Goal: Task Accomplishment & Management: Complete application form

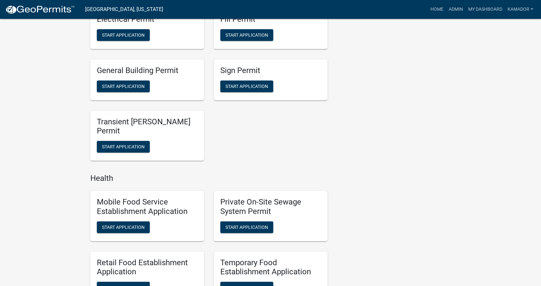
scroll to position [487, 0]
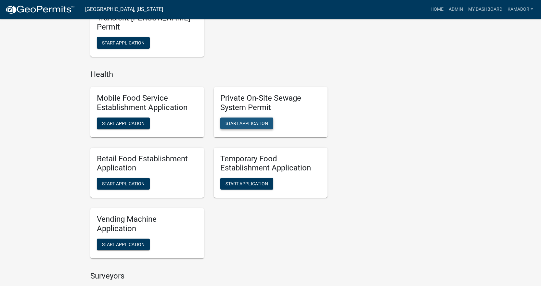
click at [252, 125] on span "Start Application" at bounding box center [247, 123] width 43 height 5
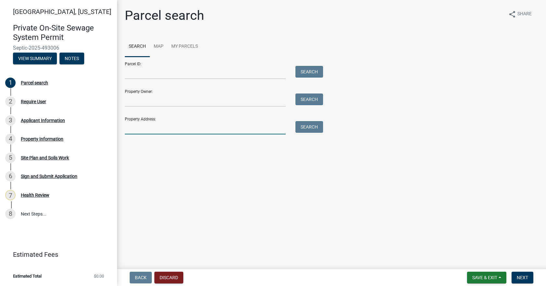
click at [152, 124] on input "Property Address:" at bounding box center [205, 127] width 161 height 13
type input "7275 e 460 s"
click at [310, 124] on button "Search" at bounding box center [309, 127] width 28 height 12
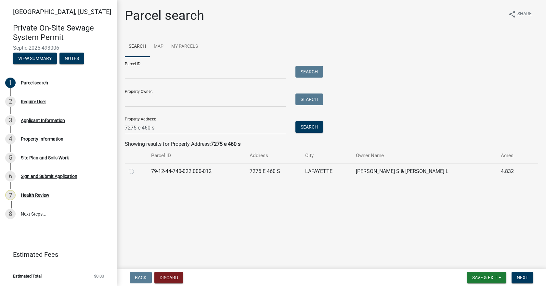
click at [136, 168] on label at bounding box center [136, 168] width 0 height 0
click at [136, 171] on input "radio" at bounding box center [138, 170] width 4 height 4
radio input "true"
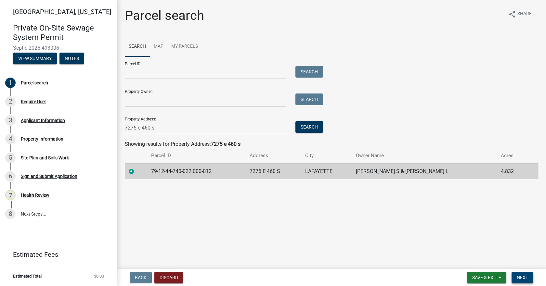
click at [528, 279] on span "Next" at bounding box center [522, 277] width 11 height 5
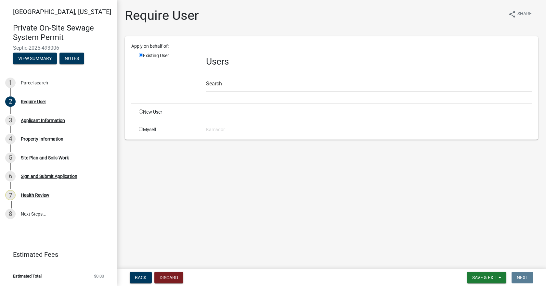
drag, startPoint x: 144, startPoint y: 129, endPoint x: 140, endPoint y: 130, distance: 3.3
click at [143, 129] on div "Myself" at bounding box center [167, 129] width 67 height 7
click at [140, 129] on input "radio" at bounding box center [141, 129] width 4 height 4
radio input "true"
radio input "false"
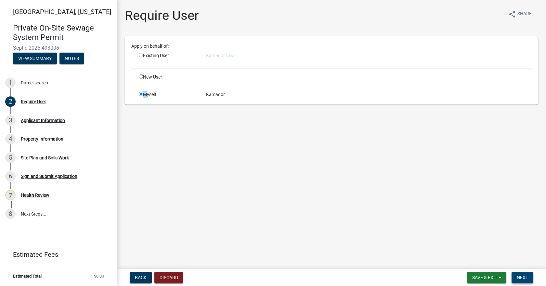
click at [522, 276] on span "Next" at bounding box center [522, 277] width 11 height 5
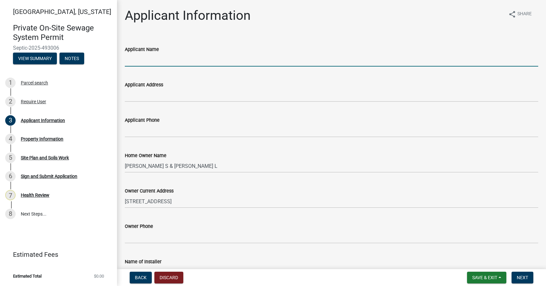
click at [172, 60] on input "Applicant Name" at bounding box center [331, 59] width 413 height 13
type input "[PERSON_NAME]"
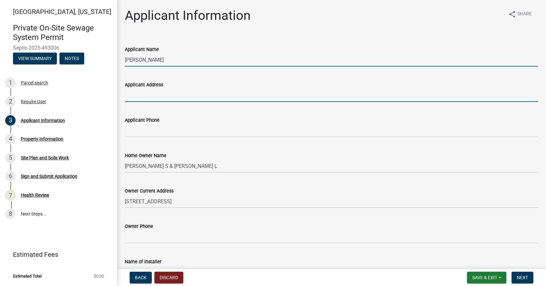
click at [161, 99] on input "Applicant Address" at bounding box center [331, 95] width 413 height 13
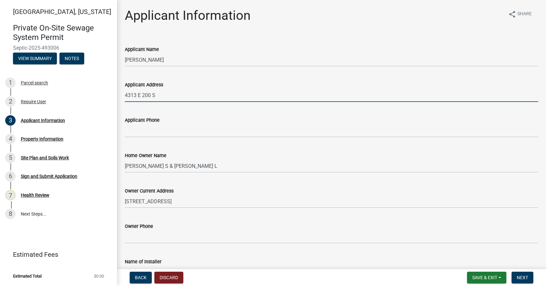
type input "4313 E 200 S"
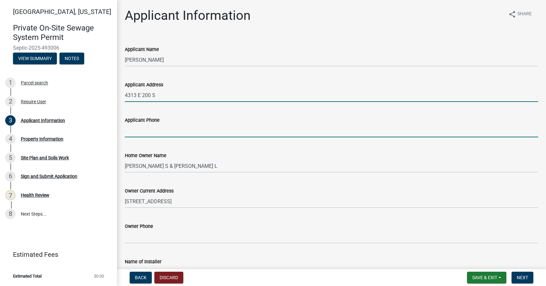
click at [156, 128] on input "Applicant Phone" at bounding box center [331, 130] width 413 height 13
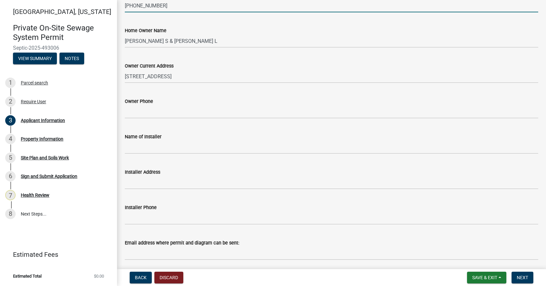
scroll to position [130, 0]
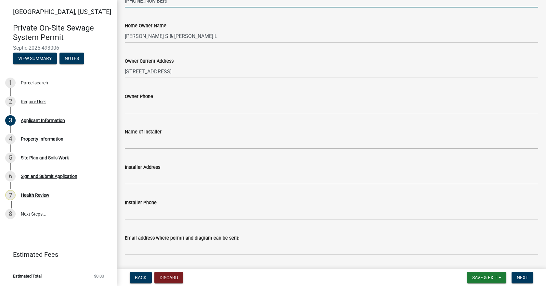
type input "[PHONE_NUMBER]"
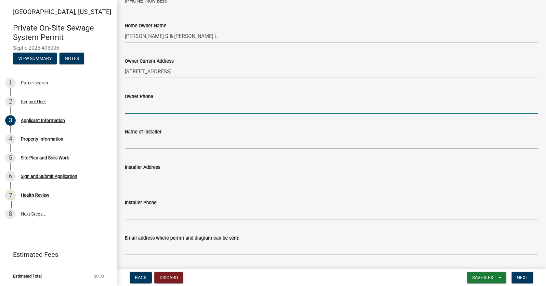
click at [149, 105] on input "Owner Phone" at bounding box center [331, 106] width 413 height 13
type input "[PHONE_NUMBER]"
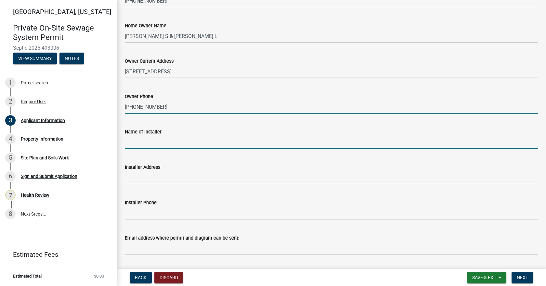
click at [156, 141] on input "Name of Installer" at bounding box center [331, 142] width 413 height 13
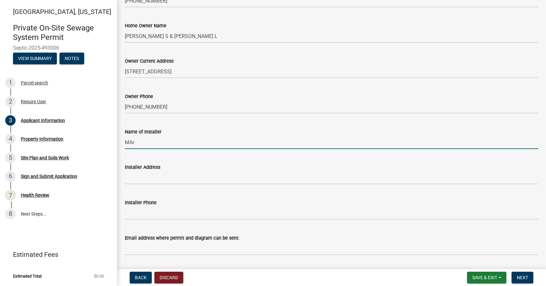
type input "[PERSON_NAME]"
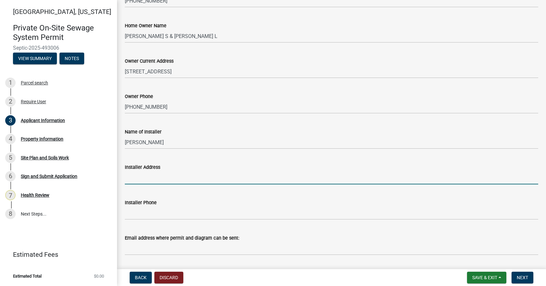
click at [157, 178] on input "Installer Address" at bounding box center [331, 177] width 413 height 13
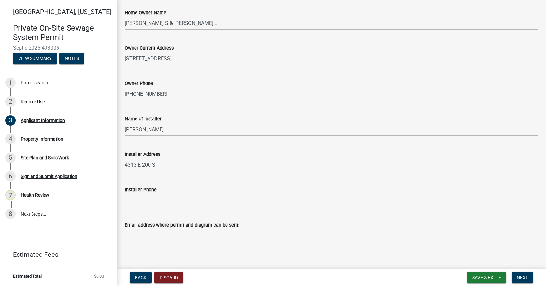
scroll to position [149, 0]
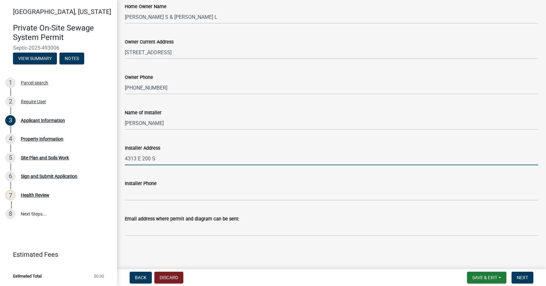
type input "4313 E 200 S"
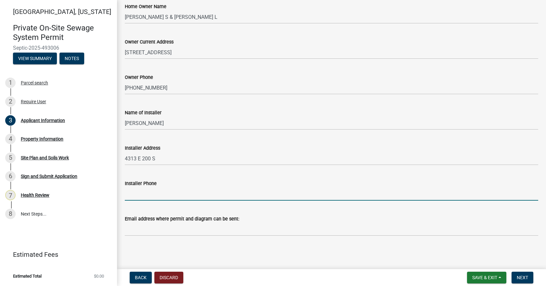
click at [167, 191] on input "Installer Phone" at bounding box center [331, 193] width 413 height 13
type input "[PHONE_NUMBER]"
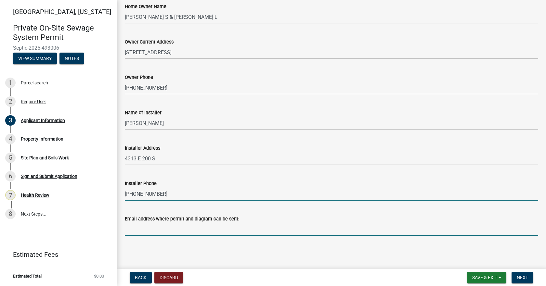
click at [162, 232] on input "Email address where permit and diagram can be sent:" at bounding box center [331, 229] width 413 height 13
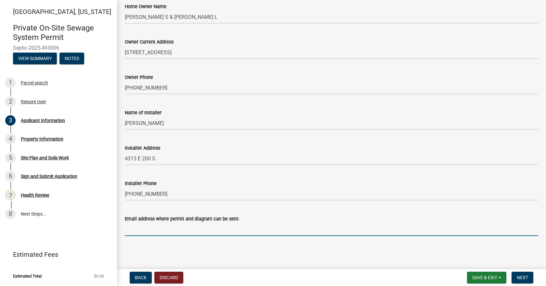
click at [162, 230] on input "Email address where permit and diagram can be sent:" at bounding box center [331, 229] width 413 height 13
type input "[EMAIL_ADDRESS][PERSON_NAME][DOMAIN_NAME]"
click at [521, 276] on span "Next" at bounding box center [522, 277] width 11 height 5
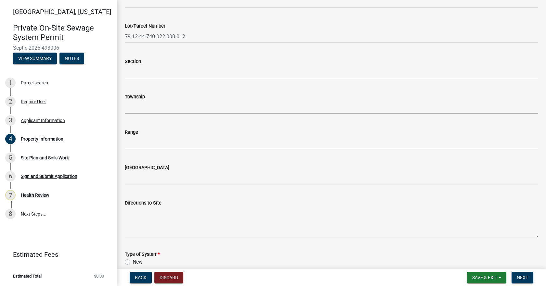
scroll to position [130, 0]
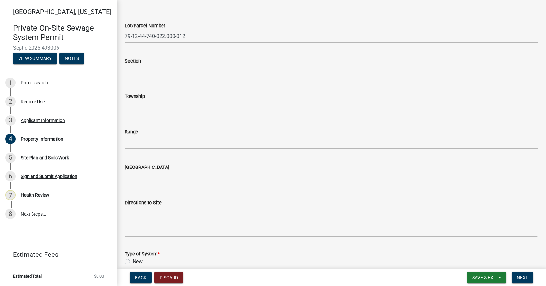
click at [150, 181] on input "[GEOGRAPHIC_DATA]" at bounding box center [331, 177] width 413 height 13
type input "[GEOGRAPHIC_DATA]"
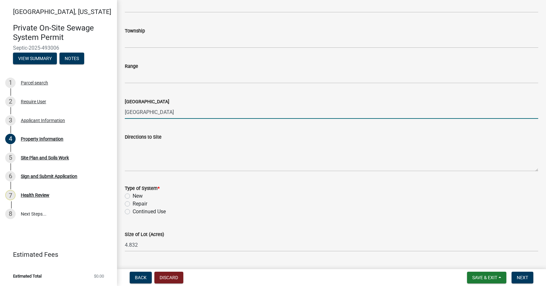
scroll to position [227, 0]
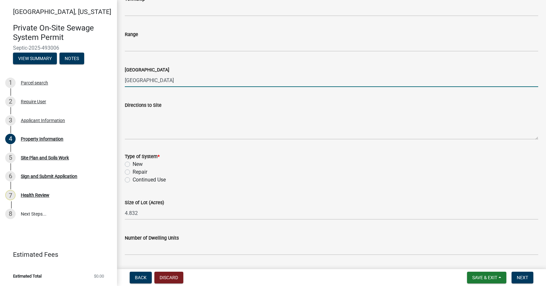
click at [133, 166] on label "New" at bounding box center [138, 165] width 10 height 8
click at [133, 165] on input "New" at bounding box center [135, 163] width 4 height 4
radio input "true"
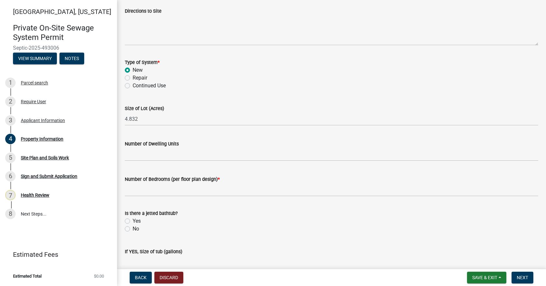
scroll to position [325, 0]
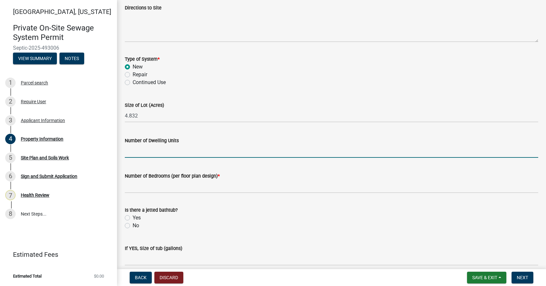
click at [155, 155] on input "Number of Dwelling Units" at bounding box center [331, 151] width 413 height 13
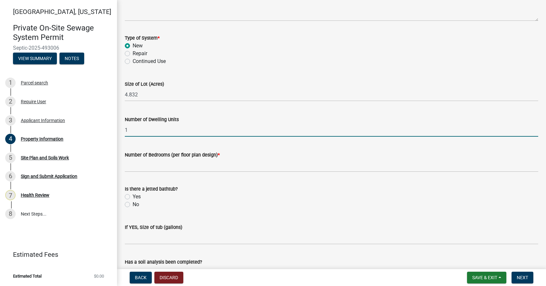
scroll to position [357, 0]
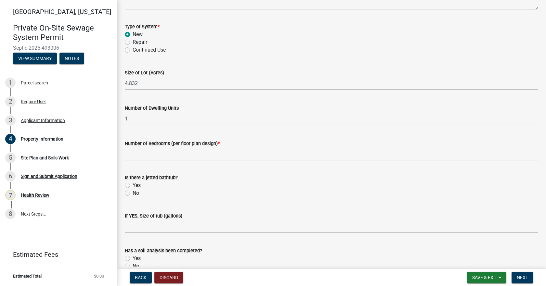
type input "1"
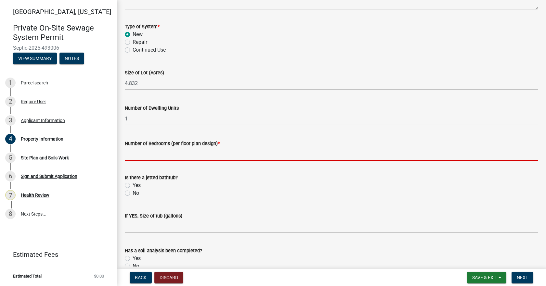
click at [153, 156] on input "Number of Bedrooms (per floor plan design) *" at bounding box center [331, 154] width 413 height 13
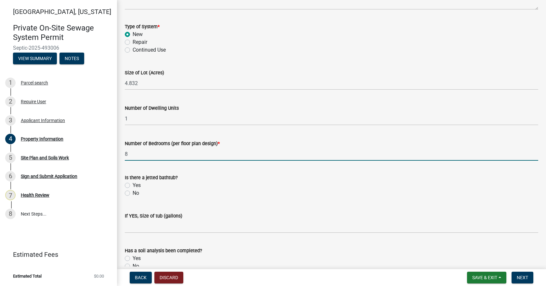
type input "8"
click at [133, 192] on label "No" at bounding box center [136, 193] width 6 height 8
click at [133, 192] on input "No" at bounding box center [135, 191] width 4 height 4
radio input "true"
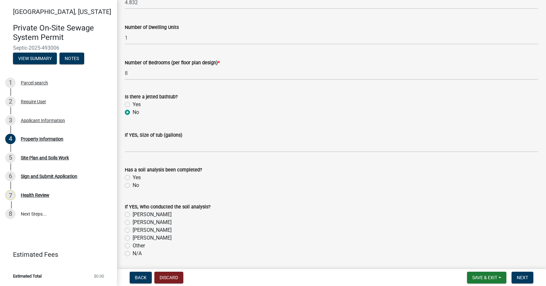
scroll to position [455, 0]
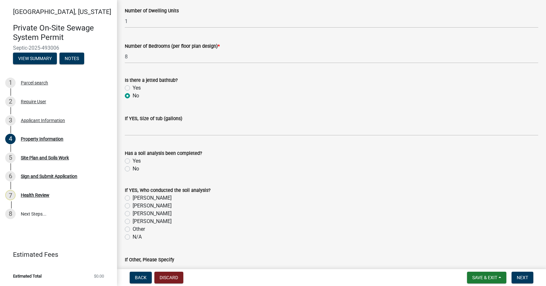
click at [133, 160] on label "Yes" at bounding box center [137, 161] width 8 height 8
click at [133, 160] on input "Yes" at bounding box center [135, 159] width 4 height 4
radio input "true"
click at [133, 199] on label "[PERSON_NAME]" at bounding box center [152, 198] width 39 height 8
click at [133, 199] on input "[PERSON_NAME]" at bounding box center [135, 196] width 4 height 4
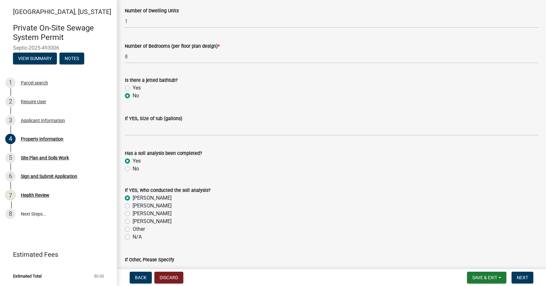
radio input "true"
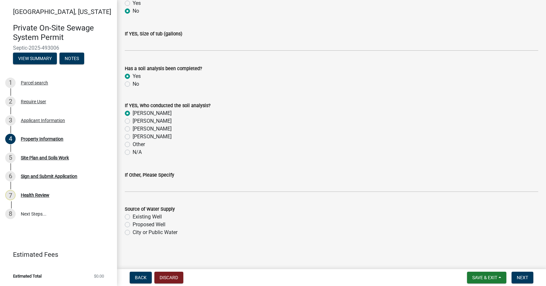
scroll to position [541, 0]
click at [133, 226] on label "Proposed Well" at bounding box center [149, 224] width 33 height 8
click at [133, 224] on input "Proposed Well" at bounding box center [135, 222] width 4 height 4
radio input "true"
click at [522, 278] on span "Next" at bounding box center [522, 277] width 11 height 5
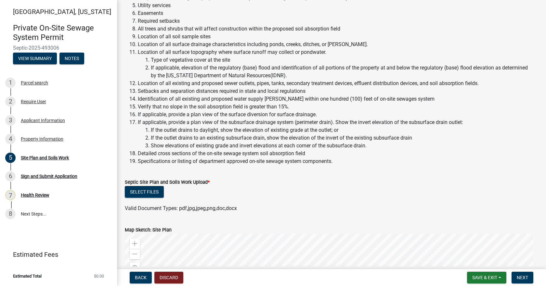
scroll to position [128, 0]
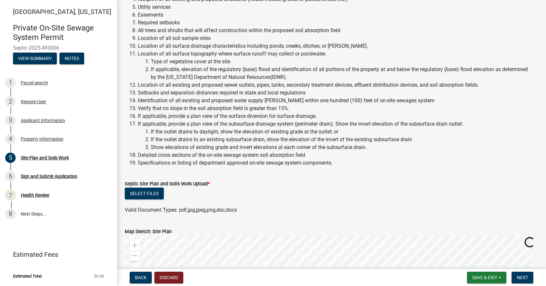
click at [151, 200] on div "Select files" at bounding box center [331, 194] width 413 height 13
click at [148, 196] on button "Select files" at bounding box center [144, 194] width 39 height 12
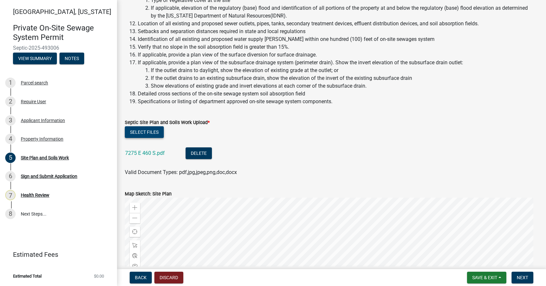
scroll to position [315, 0]
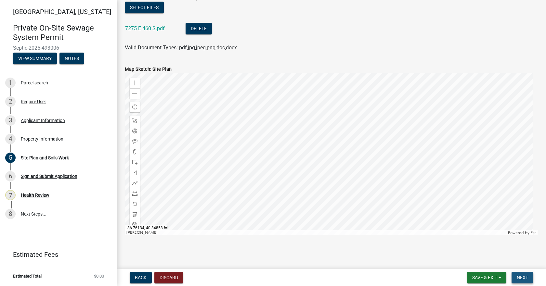
click at [529, 280] on button "Next" at bounding box center [522, 278] width 22 height 12
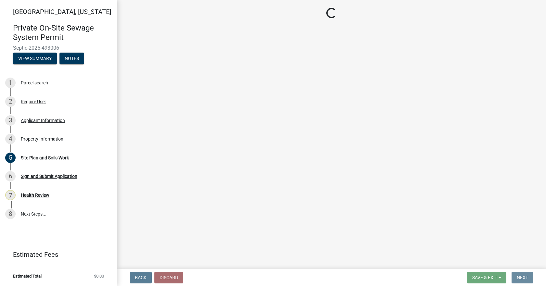
scroll to position [0, 0]
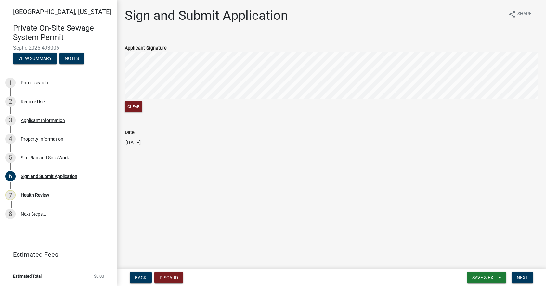
click at [316, 101] on div "Clear" at bounding box center [331, 83] width 413 height 62
click at [140, 107] on button "Clear" at bounding box center [134, 106] width 18 height 11
click at [253, 108] on div "Clear" at bounding box center [331, 83] width 413 height 62
drag, startPoint x: 138, startPoint y: 106, endPoint x: 147, endPoint y: 103, distance: 8.8
click at [139, 106] on button "Clear" at bounding box center [134, 106] width 18 height 11
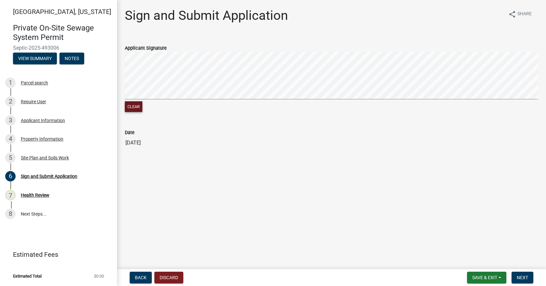
click at [285, 100] on signature-pad at bounding box center [331, 76] width 413 height 49
click at [315, 101] on signature-pad at bounding box center [331, 76] width 413 height 49
click at [335, 111] on div "Clear" at bounding box center [331, 83] width 413 height 62
click at [525, 276] on span "Next" at bounding box center [522, 277] width 11 height 5
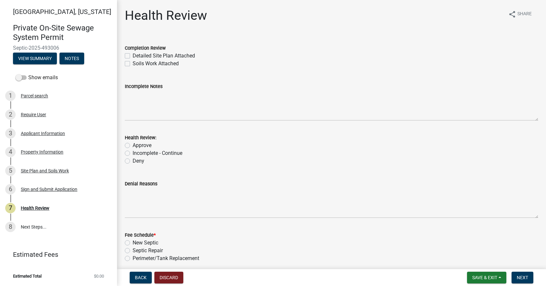
click at [133, 54] on label "Detailed Site Plan Attached" at bounding box center [164, 56] width 62 height 8
click at [133, 54] on input "Detailed Site Plan Attached" at bounding box center [135, 54] width 4 height 4
checkbox input "true"
click at [133, 62] on label "Soils Work Attached" at bounding box center [156, 64] width 46 height 8
click at [133, 62] on input "Soils Work Attached" at bounding box center [135, 62] width 4 height 4
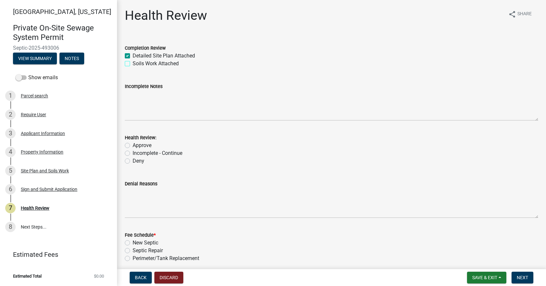
checkbox input "true"
click at [133, 145] on label "Approve" at bounding box center [142, 146] width 19 height 8
click at [133, 145] on input "Approve" at bounding box center [135, 144] width 4 height 4
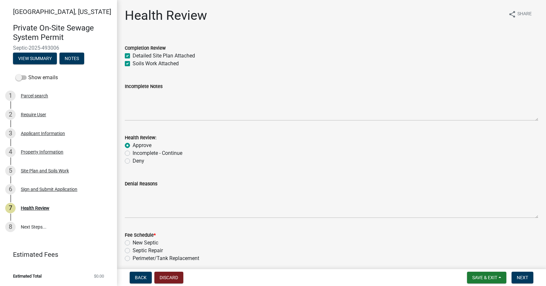
radio input "true"
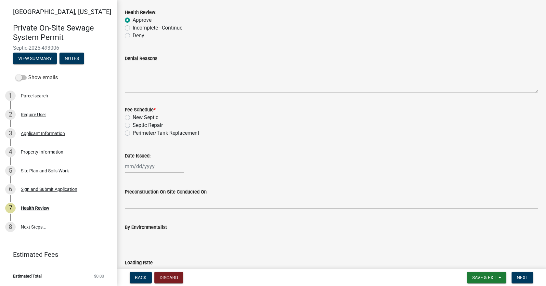
scroll to position [130, 0]
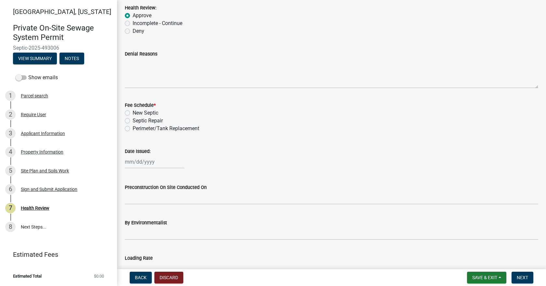
click at [133, 114] on label "New Septic" at bounding box center [146, 113] width 26 height 8
click at [133, 113] on input "New Septic" at bounding box center [135, 111] width 4 height 4
radio input "true"
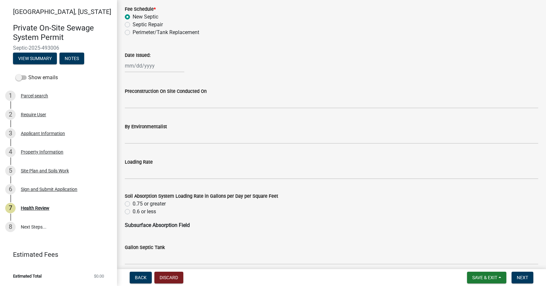
scroll to position [227, 0]
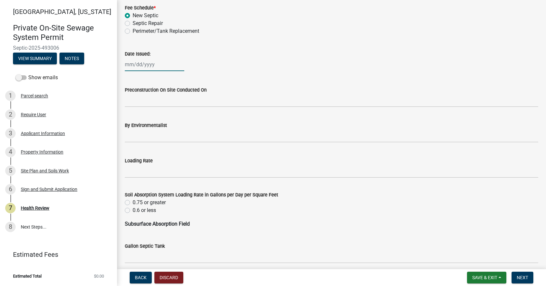
click at [137, 68] on div at bounding box center [154, 64] width 59 height 13
select select "10"
select select "2025"
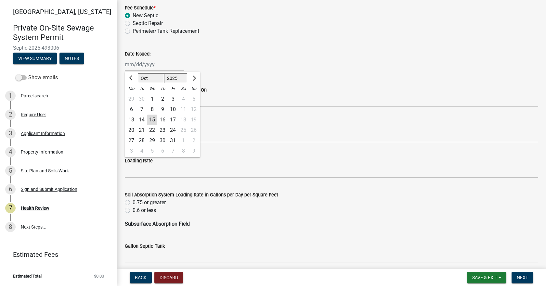
click at [153, 121] on div "15" at bounding box center [152, 120] width 10 height 10
type input "[DATE]"
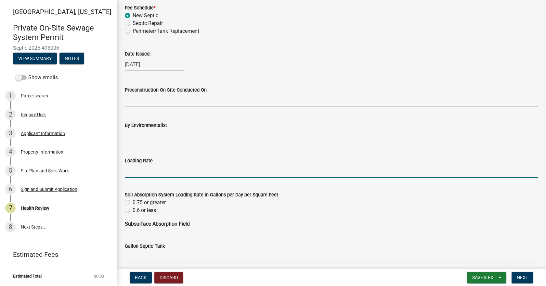
click at [146, 169] on input "Loading Rate" at bounding box center [331, 171] width 413 height 13
type input ".3"
click at [133, 212] on label "0.6 or less" at bounding box center [144, 211] width 23 height 8
click at [133, 211] on input "0.6 or less" at bounding box center [135, 209] width 4 height 4
radio input "true"
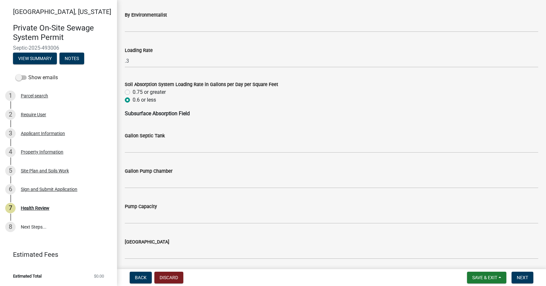
scroll to position [357, 0]
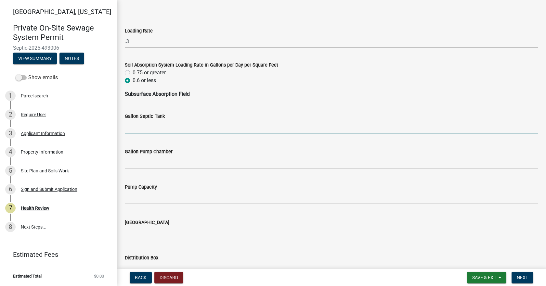
click at [153, 132] on input "Gallon Septic Tank" at bounding box center [331, 126] width 413 height 13
type input "2400"
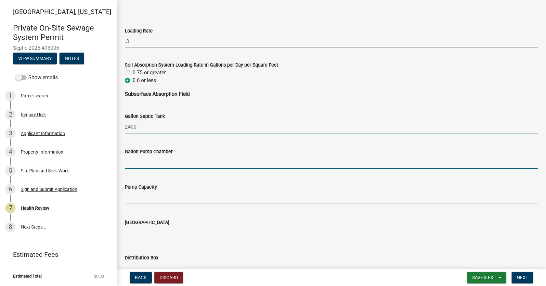
click at [148, 163] on input "Gallon Pump Chamber" at bounding box center [331, 162] width 413 height 13
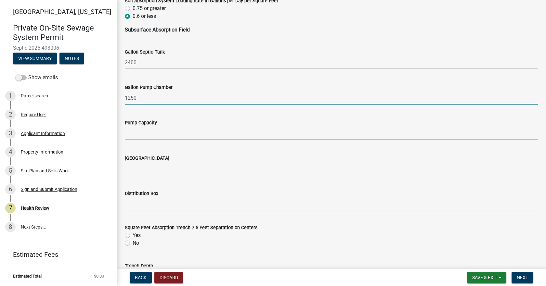
scroll to position [422, 0]
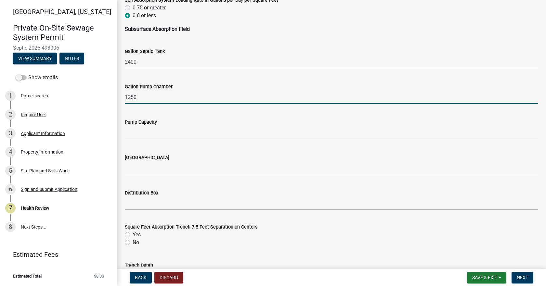
type input "1250"
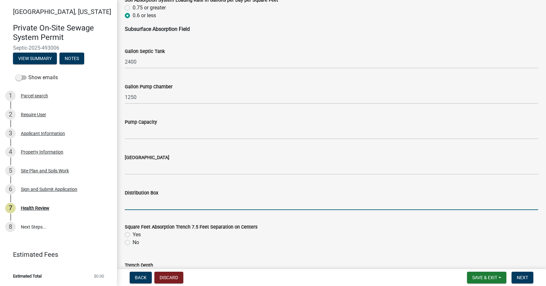
click at [145, 201] on input "Distribution Box" at bounding box center [331, 203] width 413 height 13
type input "Yes"
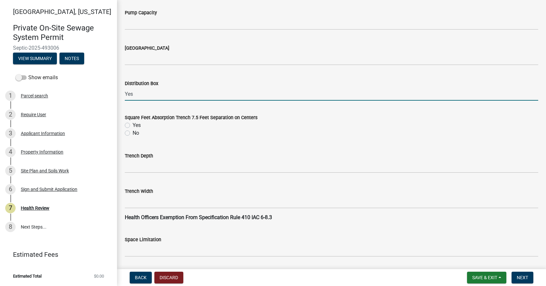
scroll to position [552, 0]
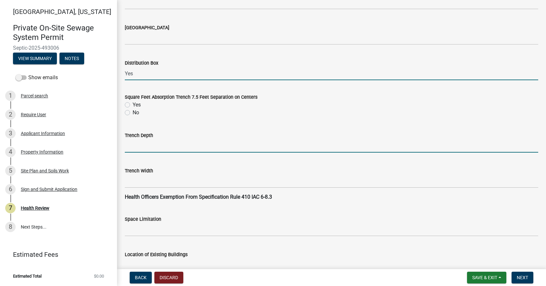
click at [137, 148] on input "Trench Depth" at bounding box center [331, 145] width 413 height 13
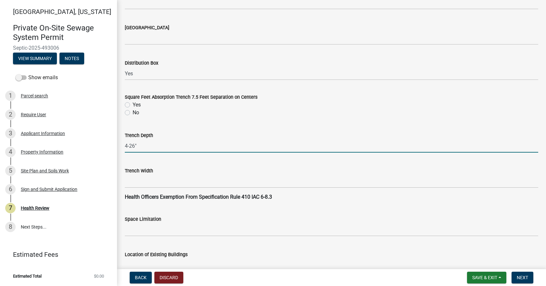
click at [134, 145] on input "4-26"" at bounding box center [331, 145] width 413 height 13
click at [127, 145] on input "4-31"" at bounding box center [331, 145] width 413 height 13
type input "4"-31""
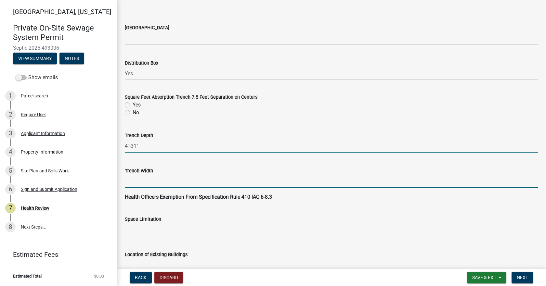
click at [132, 176] on input "Trench Width" at bounding box center [331, 181] width 413 height 13
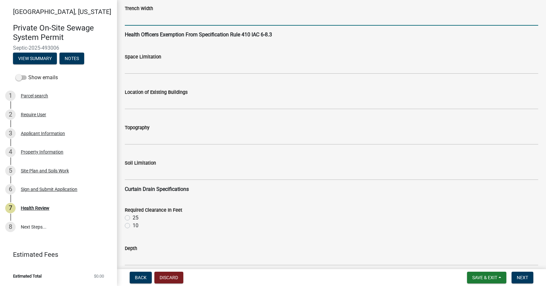
scroll to position [812, 0]
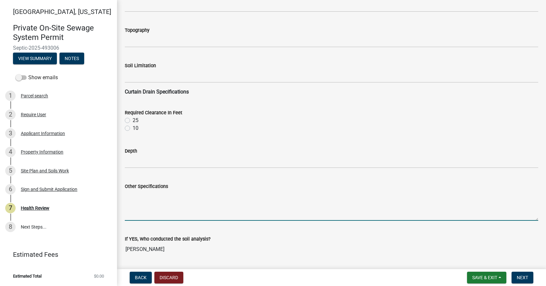
click at [136, 192] on textarea "Other Specifications" at bounding box center [331, 205] width 413 height 31
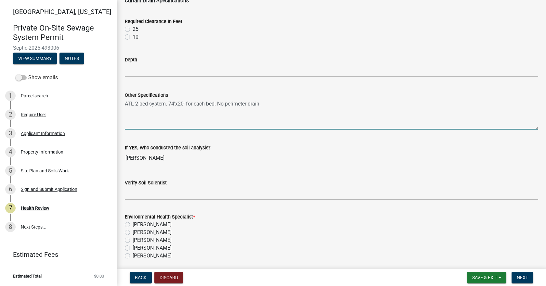
scroll to position [910, 0]
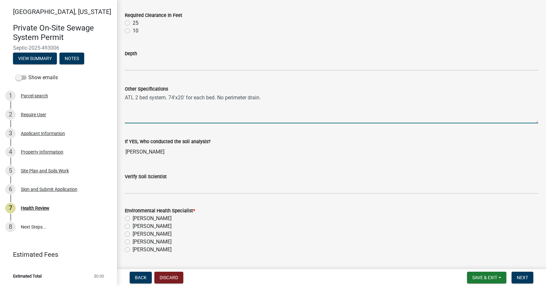
type textarea "ATL 2 bed system. 74'x20' for each bed. No perimeter drain."
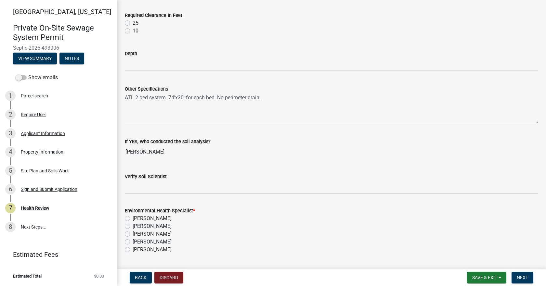
click at [133, 250] on label "[PERSON_NAME]" at bounding box center [152, 250] width 39 height 8
click at [133, 250] on input "[PERSON_NAME]" at bounding box center [135, 248] width 4 height 4
radio input "true"
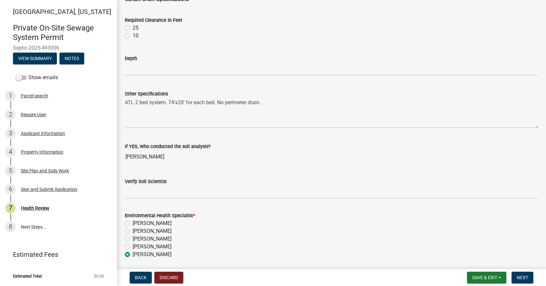
scroll to position [902, 0]
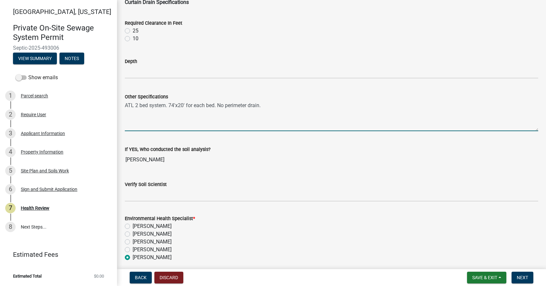
click at [274, 106] on textarea "ATL 2 bed system. 74'x20' for each bed. No perimeter drain." at bounding box center [331, 116] width 413 height 31
click at [292, 105] on textarea "ATL 2 bed system. 74'x20' for each bed. No perimeter drain. maintain 10' from t…" at bounding box center [331, 116] width 413 height 31
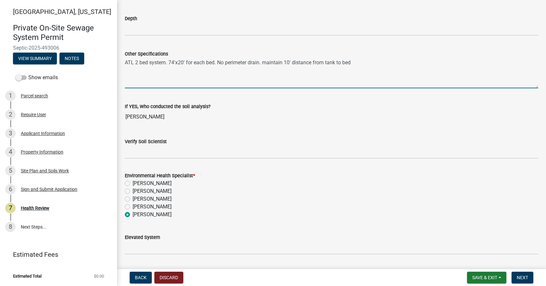
scroll to position [999, 0]
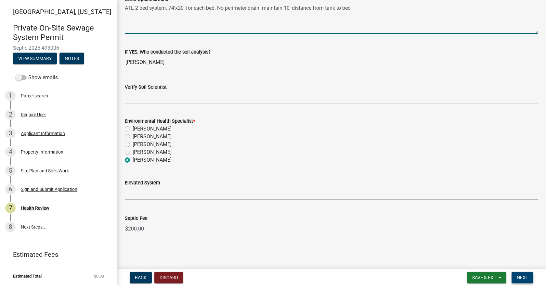
type textarea "ATL 2 bed system. 74'x20' for each bed. No perimeter drain. maintain 10' distan…"
click at [521, 275] on span "Next" at bounding box center [522, 277] width 11 height 5
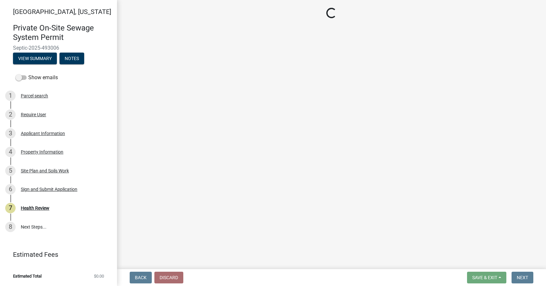
select select "3: 3"
